Goal: Task Accomplishment & Management: Manage account settings

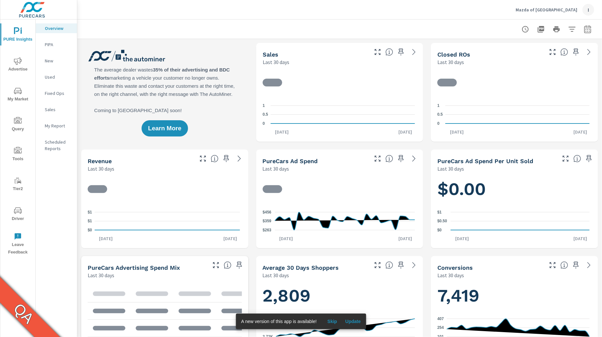
click at [584, 11] on div "I" at bounding box center [589, 10] width 12 height 12
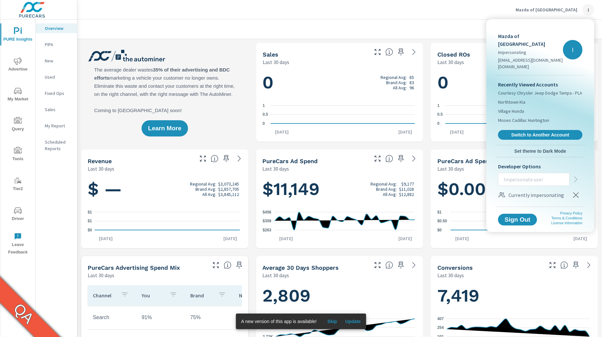
click at [584, 11] on div at bounding box center [301, 168] width 602 height 337
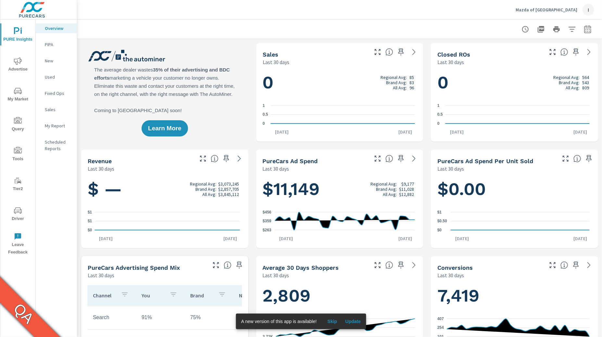
click at [589, 9] on div "I" at bounding box center [589, 10] width 12 height 12
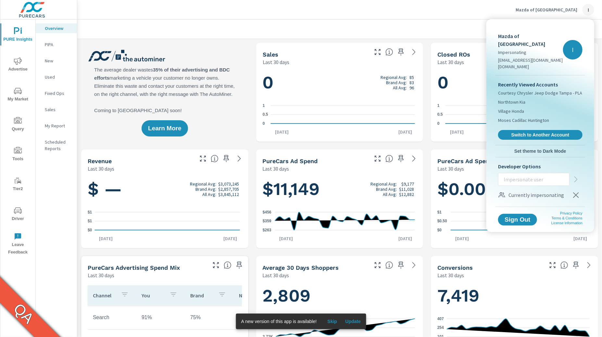
click at [518, 33] on p "Mazda of [GEOGRAPHIC_DATA]" at bounding box center [530, 40] width 65 height 16
copy p "Mazda of [GEOGRAPHIC_DATA]"
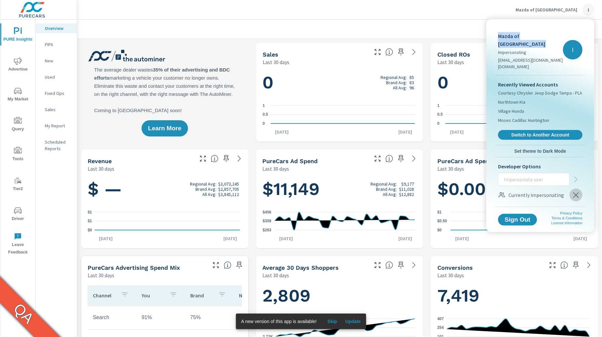
click at [574, 191] on icon "button" at bounding box center [576, 195] width 8 height 8
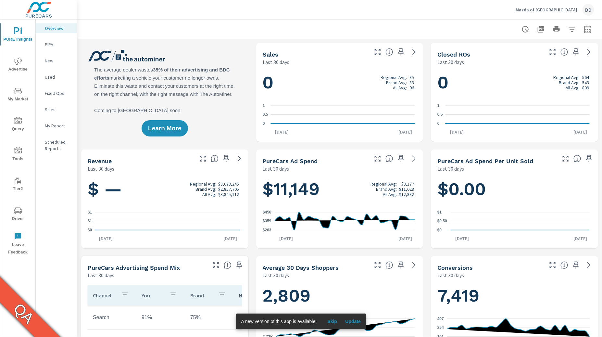
scroll to position [0, 0]
click at [592, 12] on div "DD" at bounding box center [589, 10] width 12 height 12
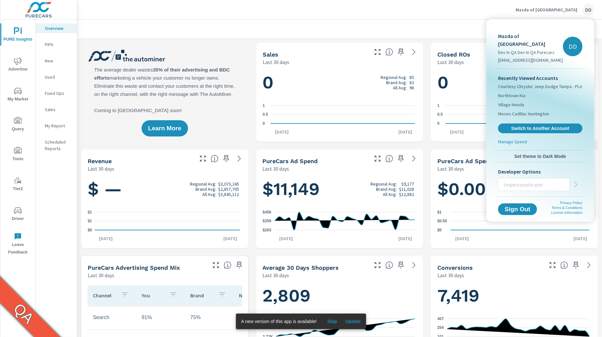
click at [534, 177] on input "text" at bounding box center [534, 184] width 71 height 17
paste input "florenciam+qa-budget.read@purecars.com"
type input "florenciam+qa-budget.read@purecars.com"
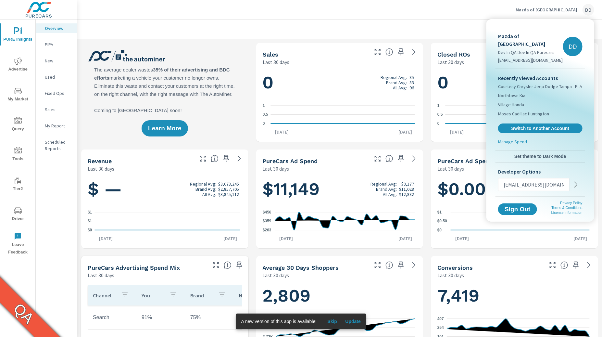
click at [576, 181] on icon "button" at bounding box center [576, 185] width 8 height 8
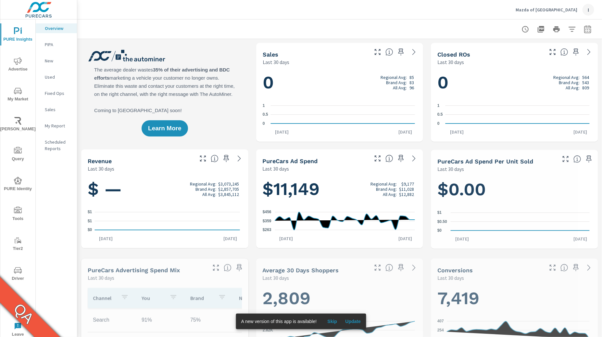
scroll to position [0, 0]
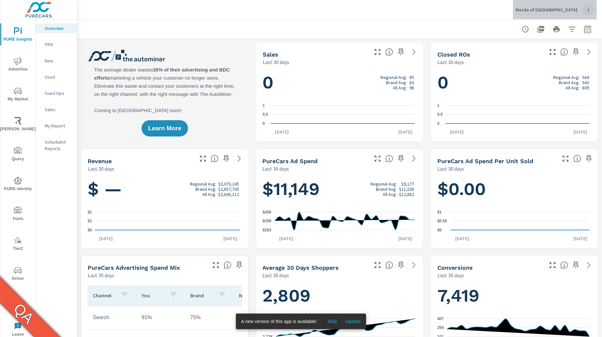
click at [586, 12] on div "I" at bounding box center [589, 10] width 12 height 12
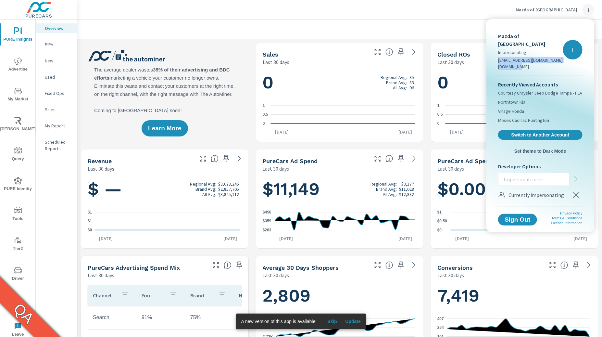
drag, startPoint x: 498, startPoint y: 52, endPoint x: 551, endPoint y: 59, distance: 53.4
click at [551, 59] on div "Mazda of Bedford Impersonating florenciam+qa-budget.read@purecars.com I" at bounding box center [541, 49] width 90 height 51
click at [578, 191] on icon "button" at bounding box center [576, 195] width 8 height 8
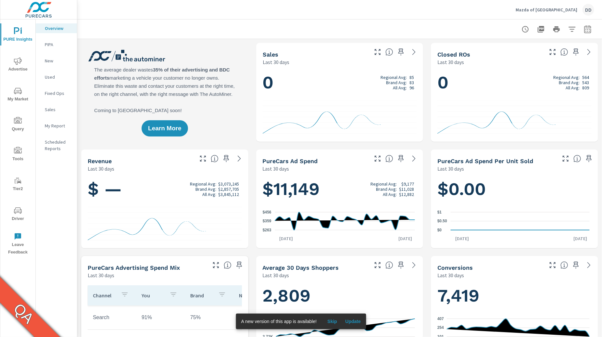
scroll to position [0, 0]
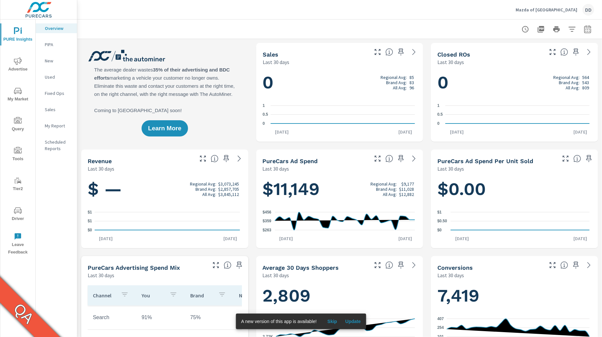
click at [593, 10] on div "DD" at bounding box center [589, 10] width 12 height 12
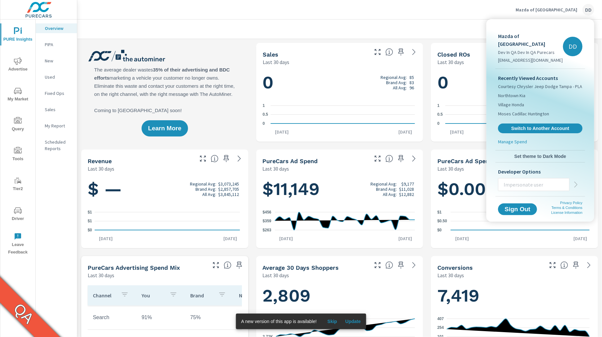
click at [538, 176] on input "text" at bounding box center [534, 184] width 71 height 17
paste input "[EMAIL_ADDRESS][DOMAIN_NAME][DOMAIN_NAME]"
type input "[EMAIL_ADDRESS][DOMAIN_NAME][DOMAIN_NAME]"
click at [574, 181] on icon "button" at bounding box center [576, 185] width 8 height 8
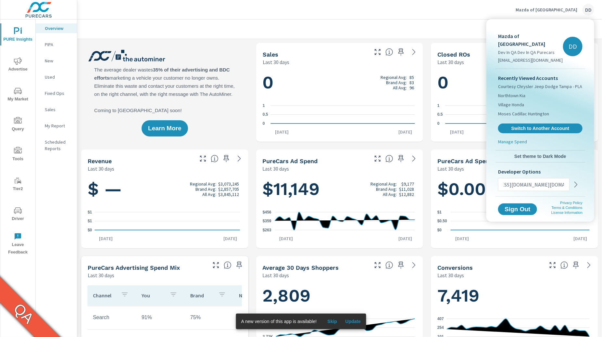
scroll to position [0, 0]
